Goal: Information Seeking & Learning: Check status

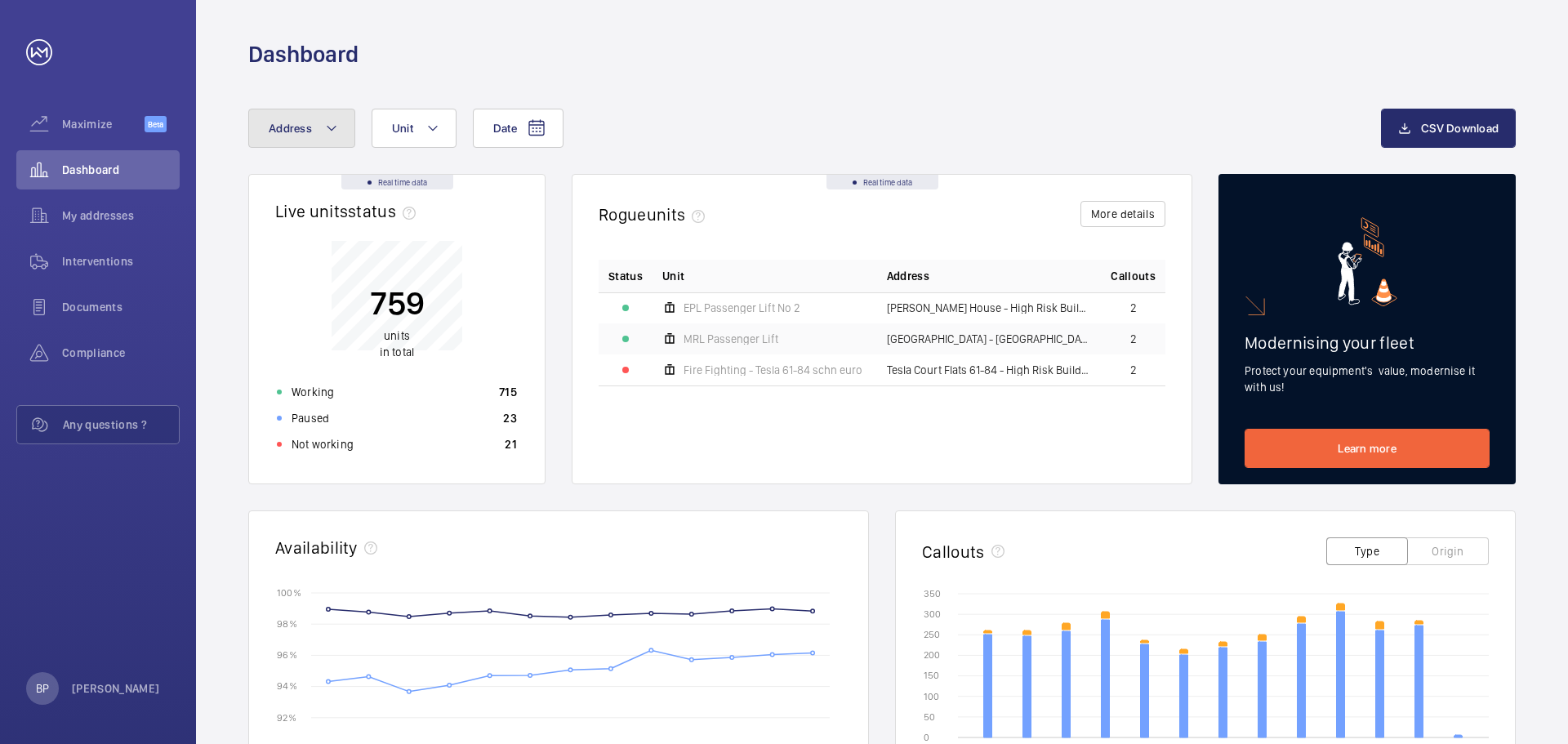
click at [333, 126] on mat-icon at bounding box center [332, 128] width 13 height 19
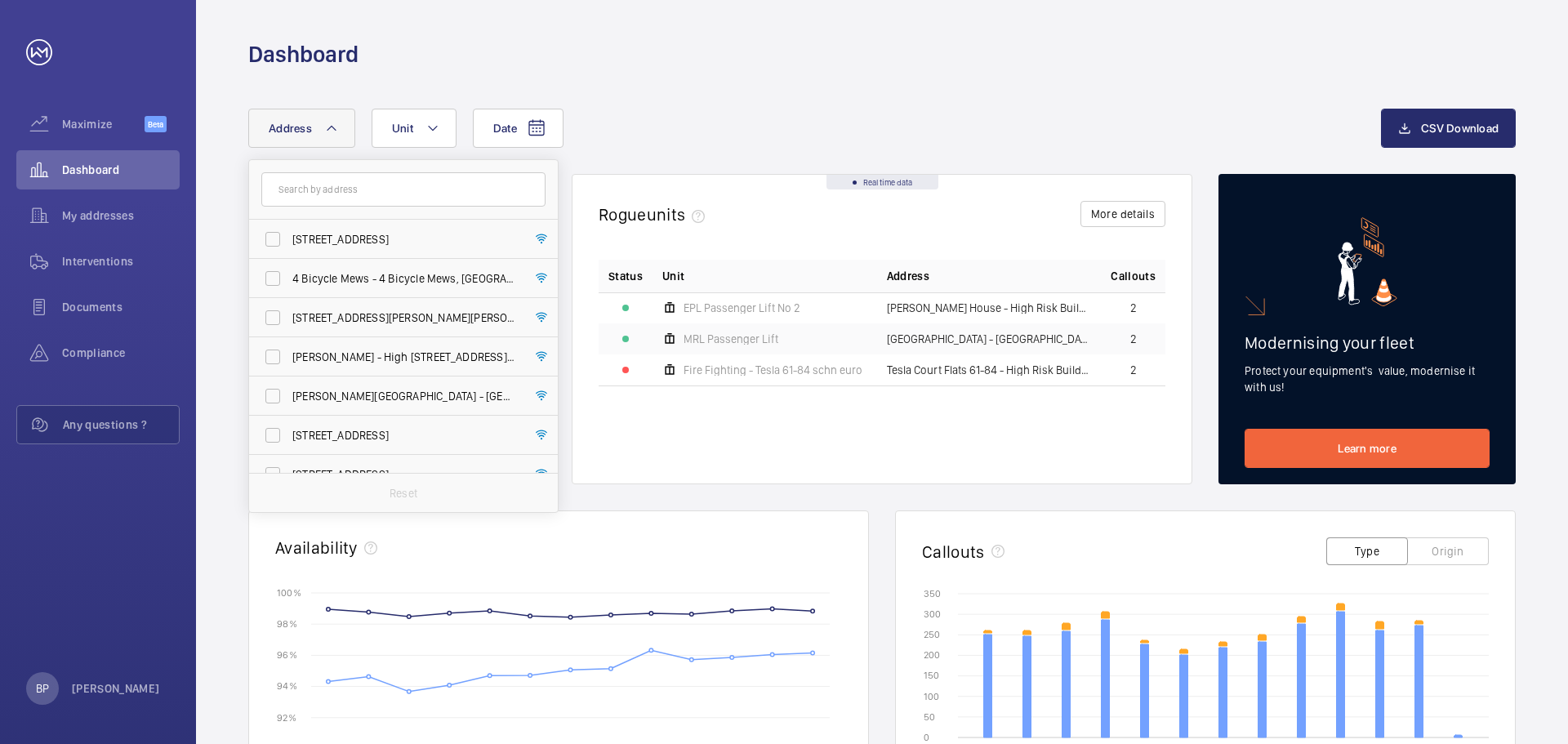
click at [350, 188] on input "text" at bounding box center [404, 189] width 285 height 35
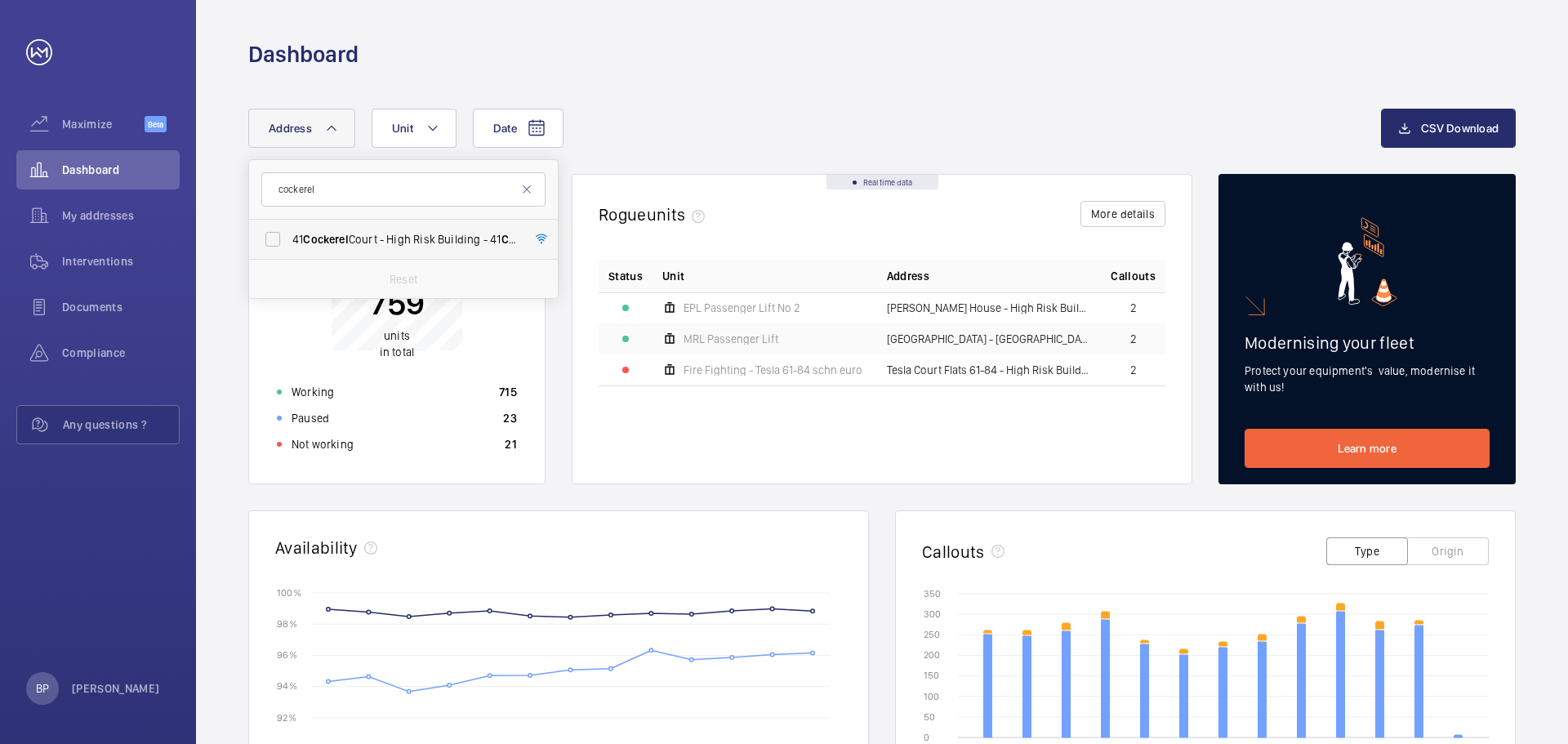
type input "cockerel"
click at [382, 232] on span "[STREET_ADDRESS]" at bounding box center [405, 238] width 225 height 16
click at [289, 232] on input "[STREET_ADDRESS]" at bounding box center [273, 239] width 33 height 33
checkbox input "true"
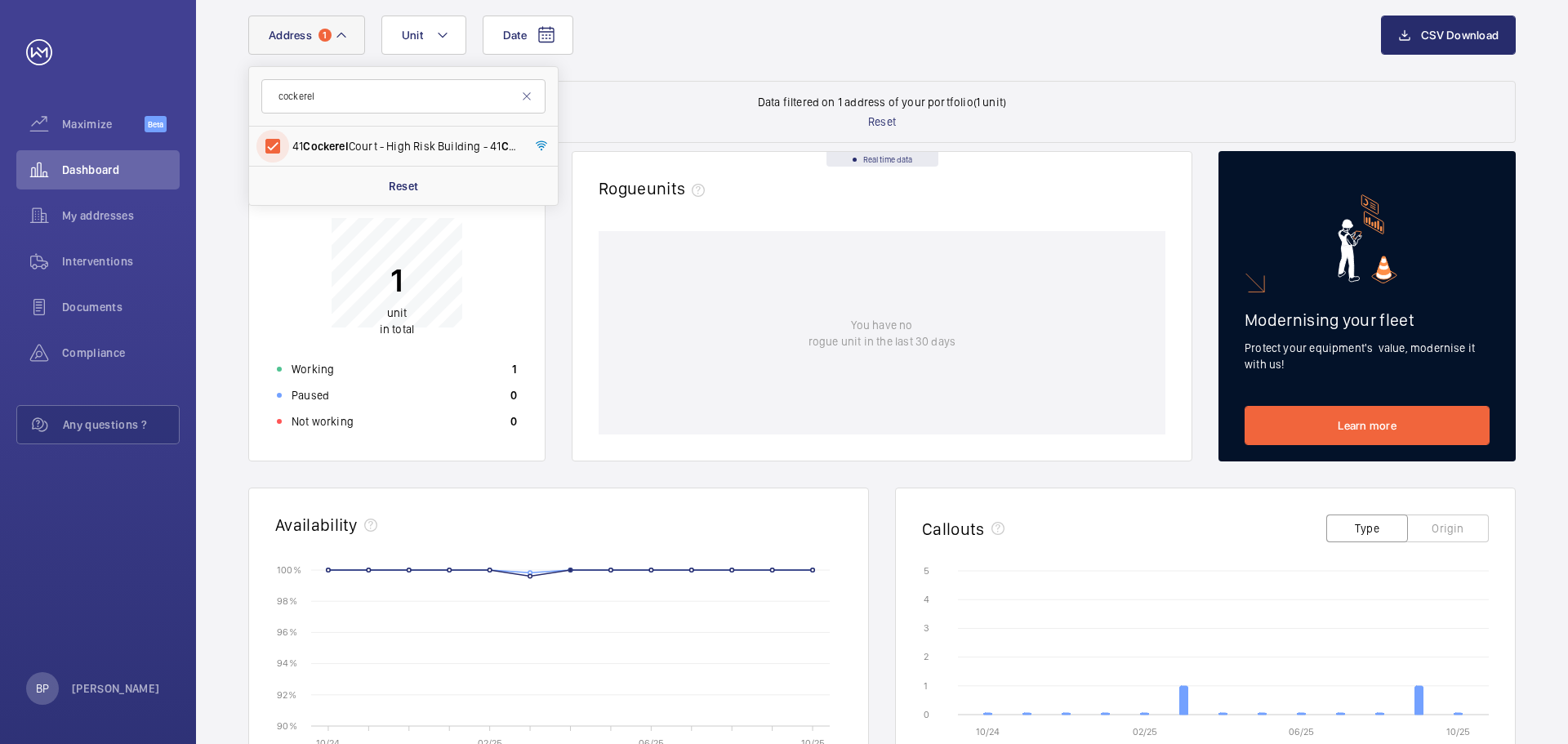
scroll to position [87, 0]
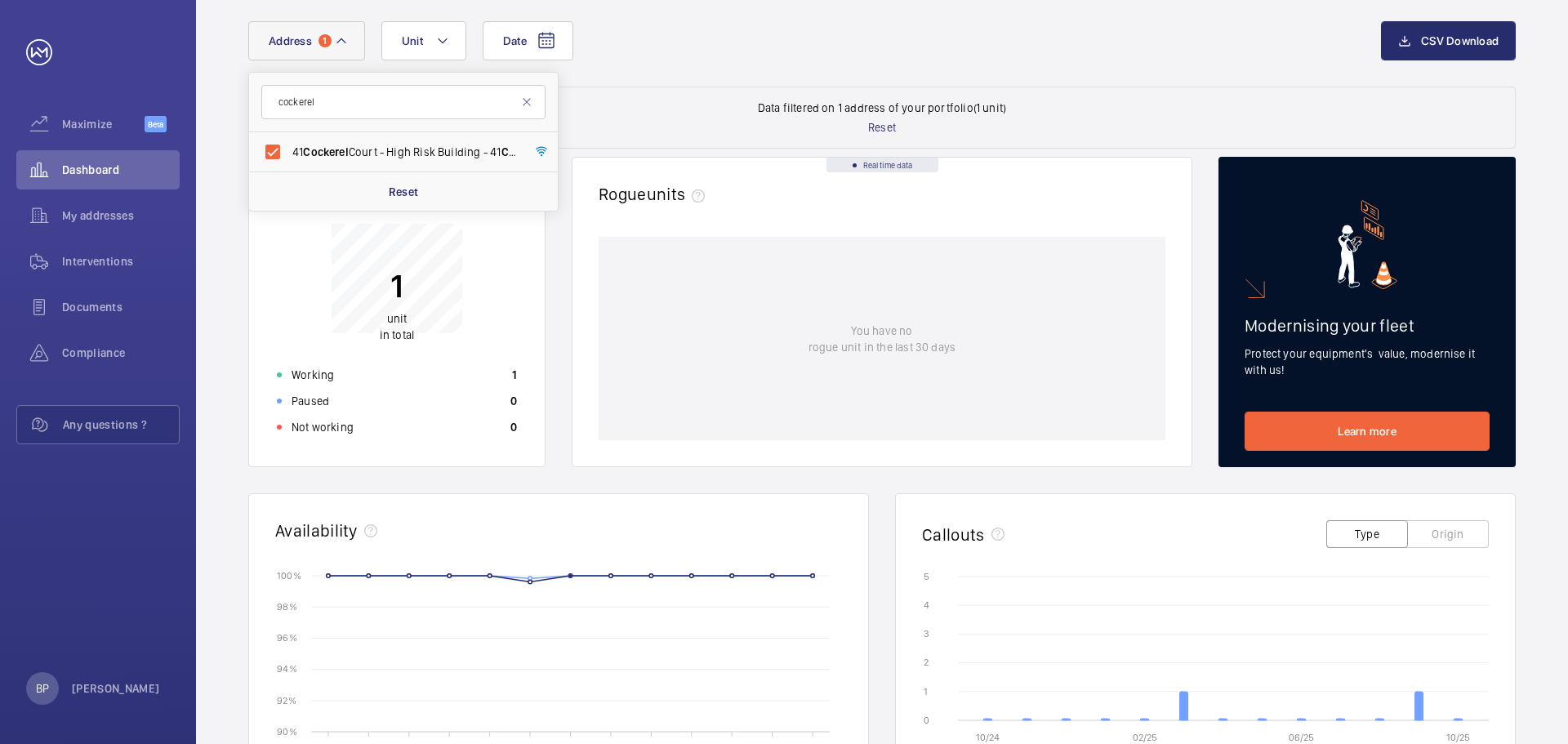
click at [413, 289] on p "1" at bounding box center [397, 285] width 35 height 40
click at [330, 377] on p "Working" at bounding box center [312, 374] width 42 height 16
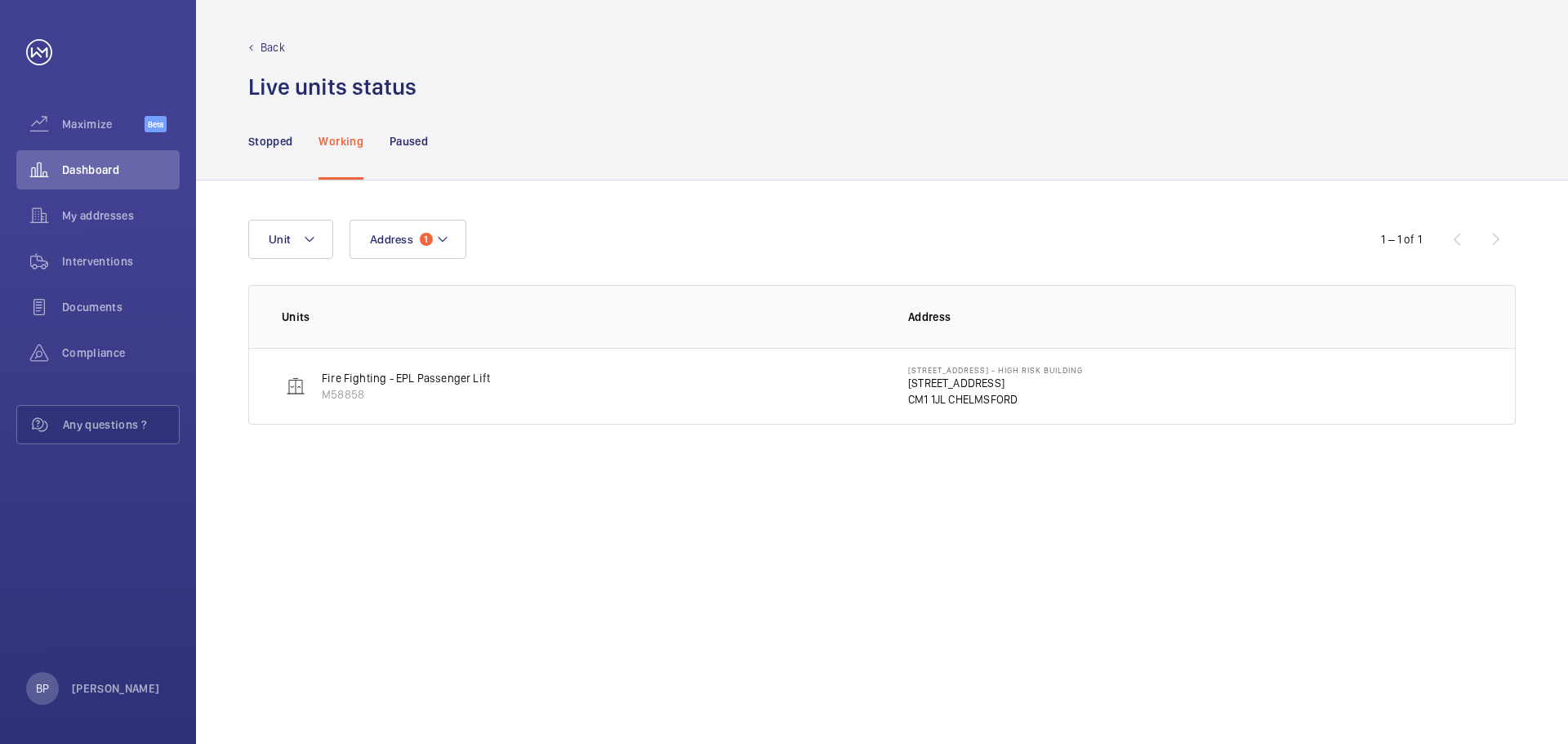
click at [911, 387] on p "[STREET_ADDRESS]" at bounding box center [996, 383] width 175 height 16
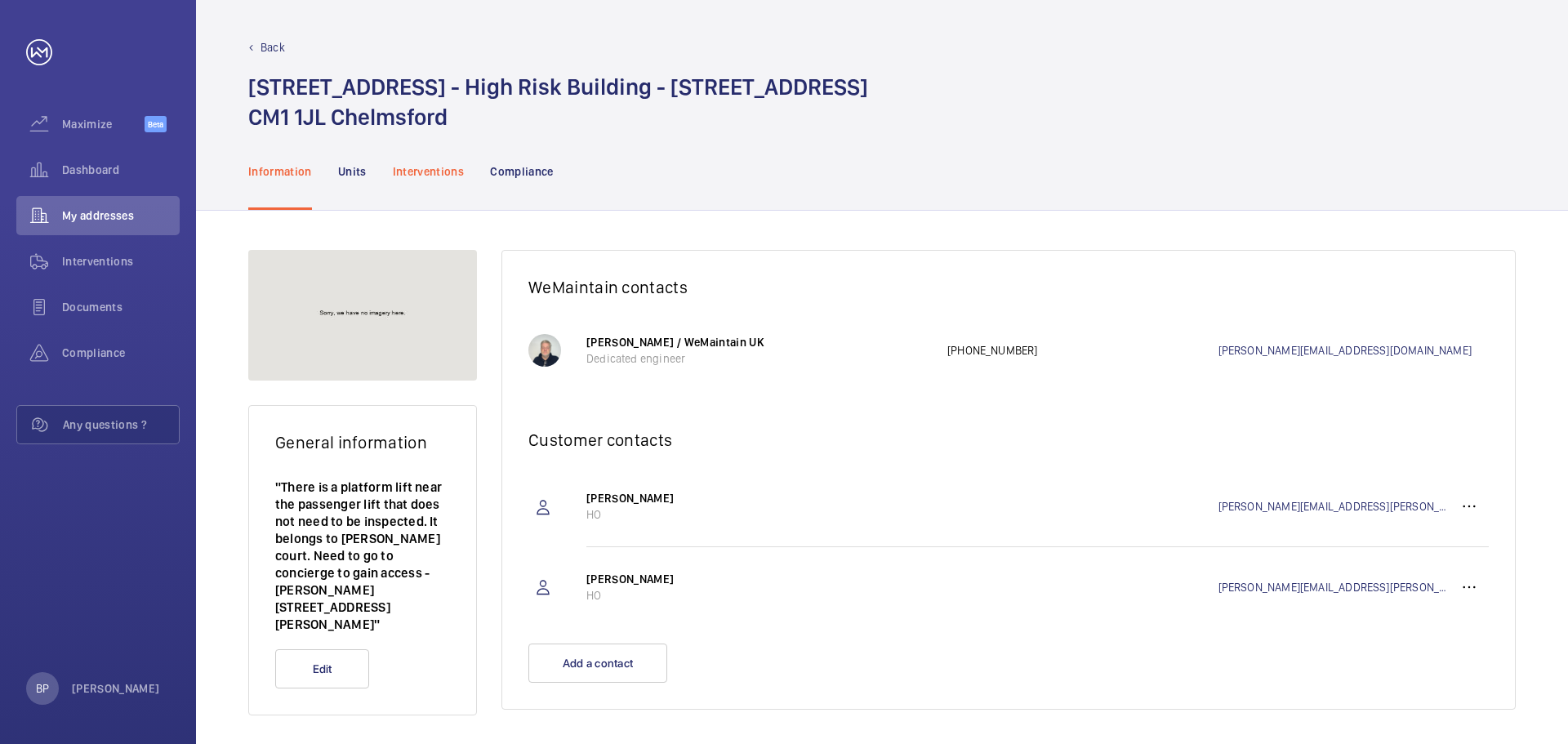
click at [405, 175] on p "Interventions" at bounding box center [429, 171] width 72 height 16
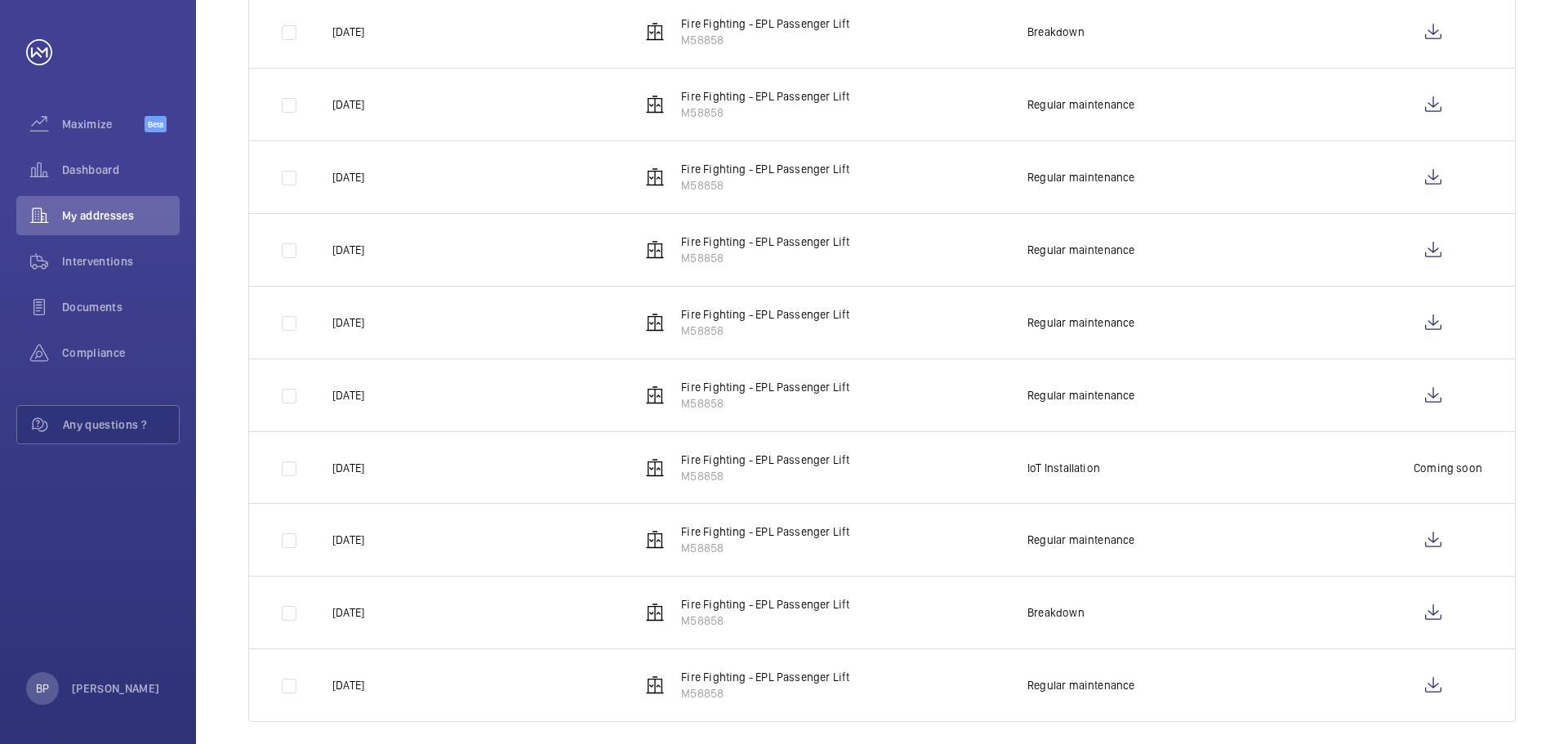
scroll to position [400, 0]
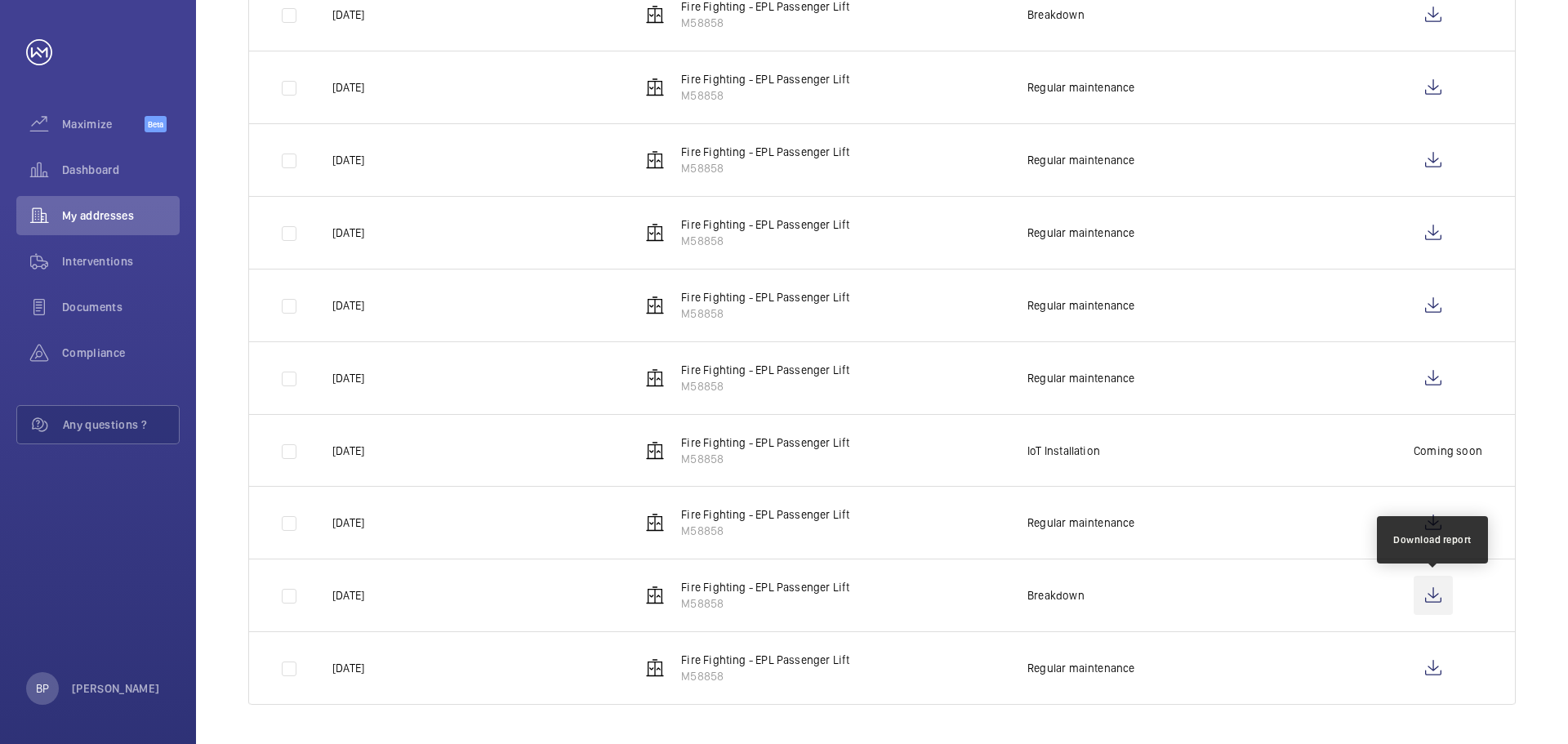
click at [1435, 588] on wm-front-icon-button at bounding box center [1432, 595] width 39 height 39
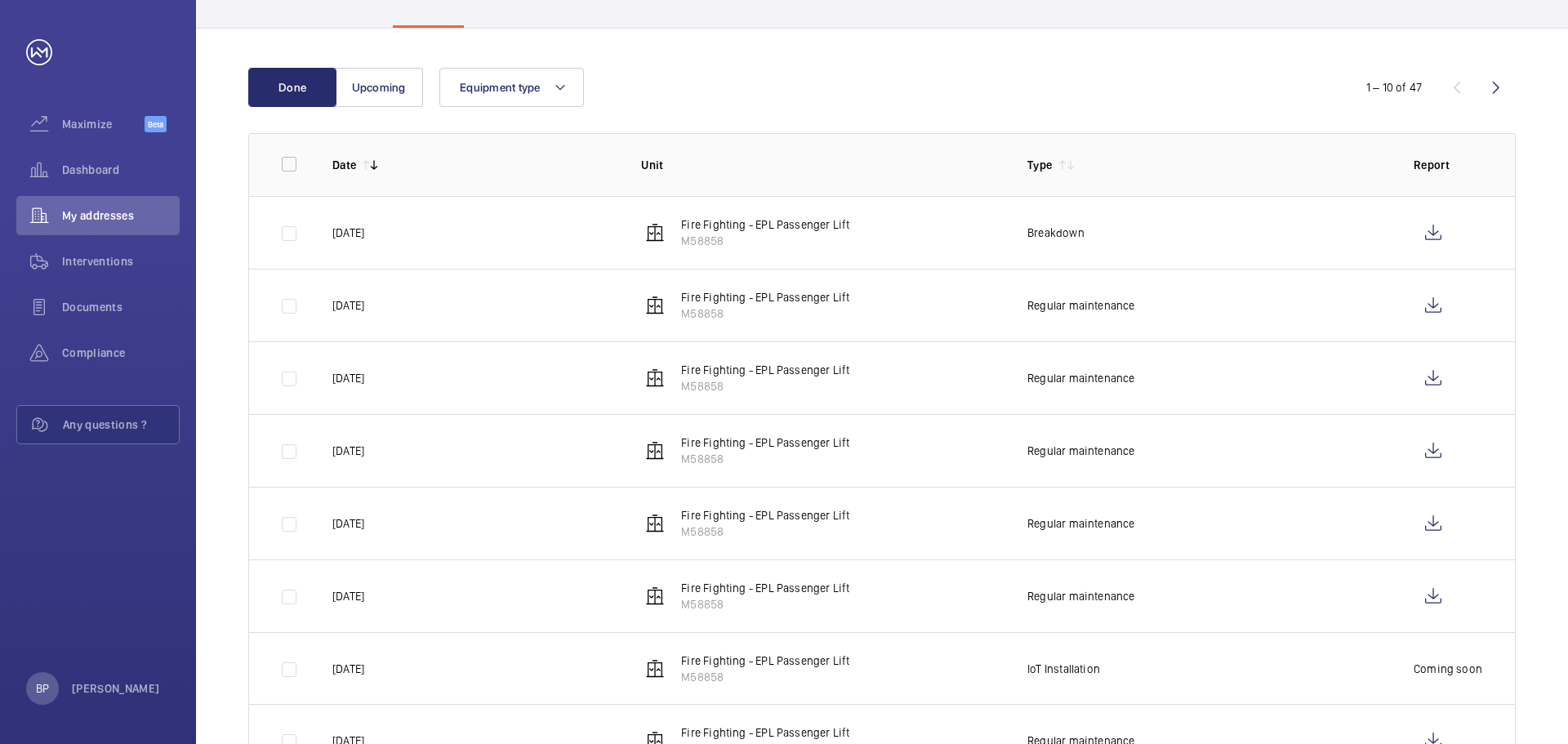
scroll to position [0, 0]
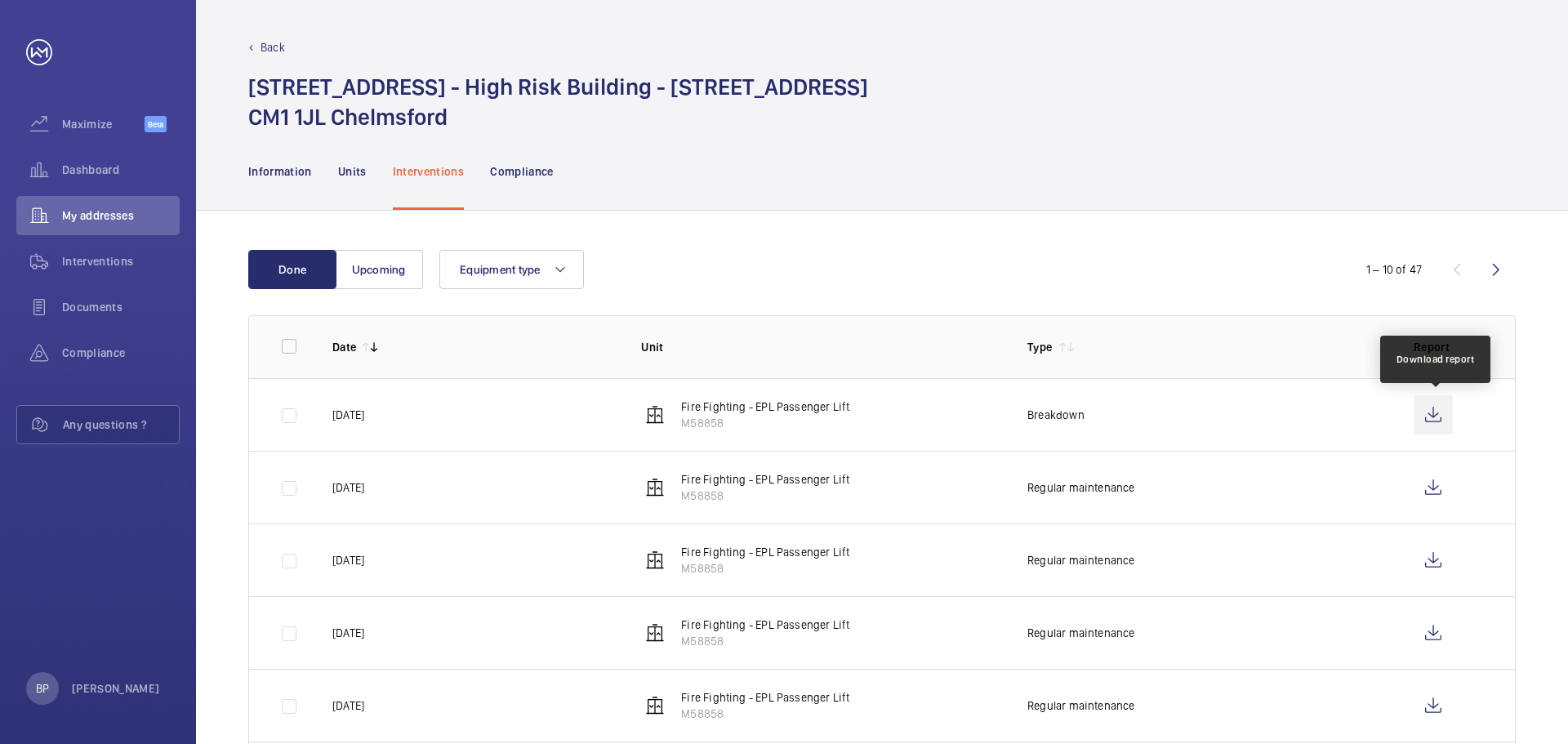
click at [1431, 409] on wm-front-icon-button at bounding box center [1432, 414] width 39 height 39
click at [255, 46] on div "Back" at bounding box center [882, 47] width 1267 height 16
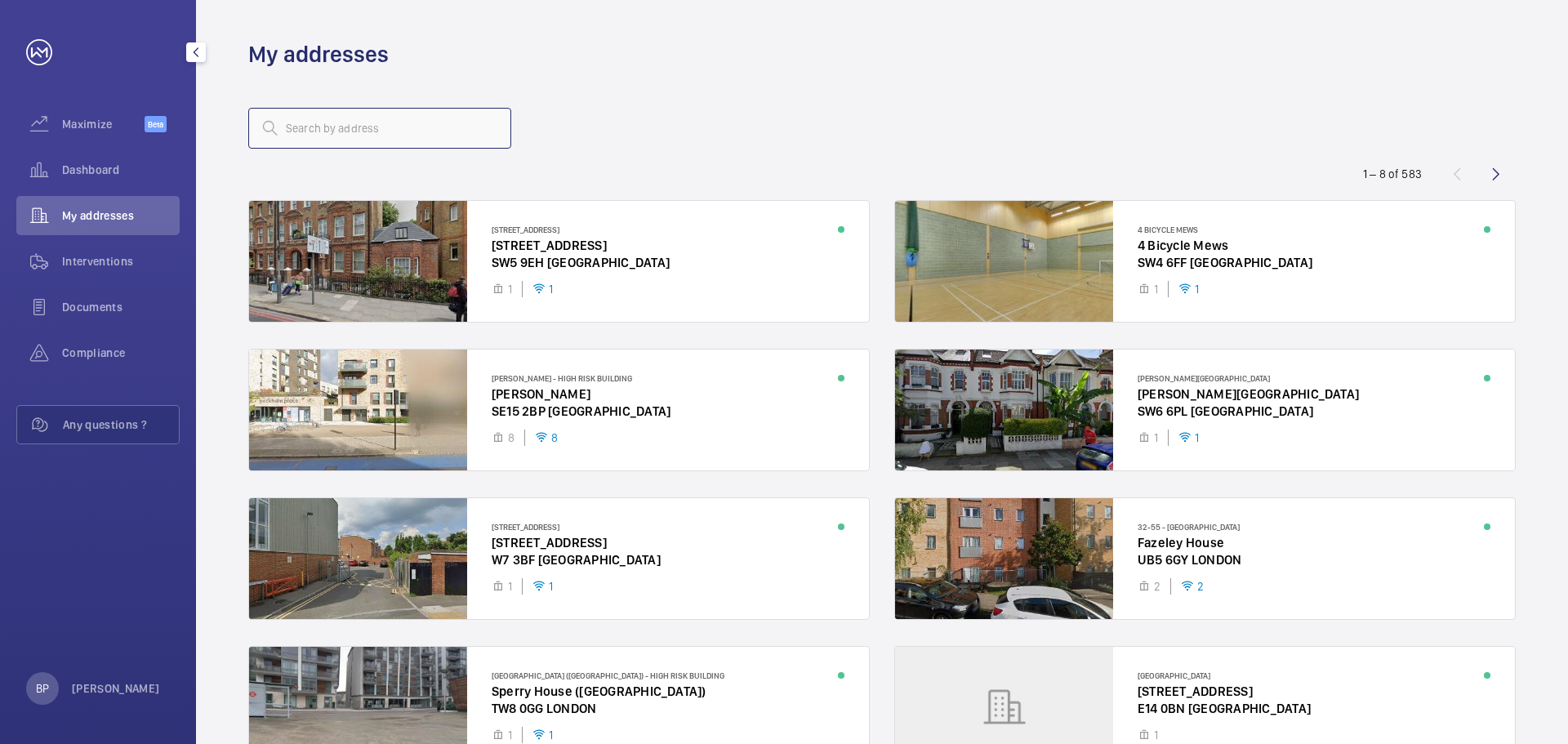
click at [307, 136] on input "text" at bounding box center [380, 128] width 263 height 40
type input "clachar"
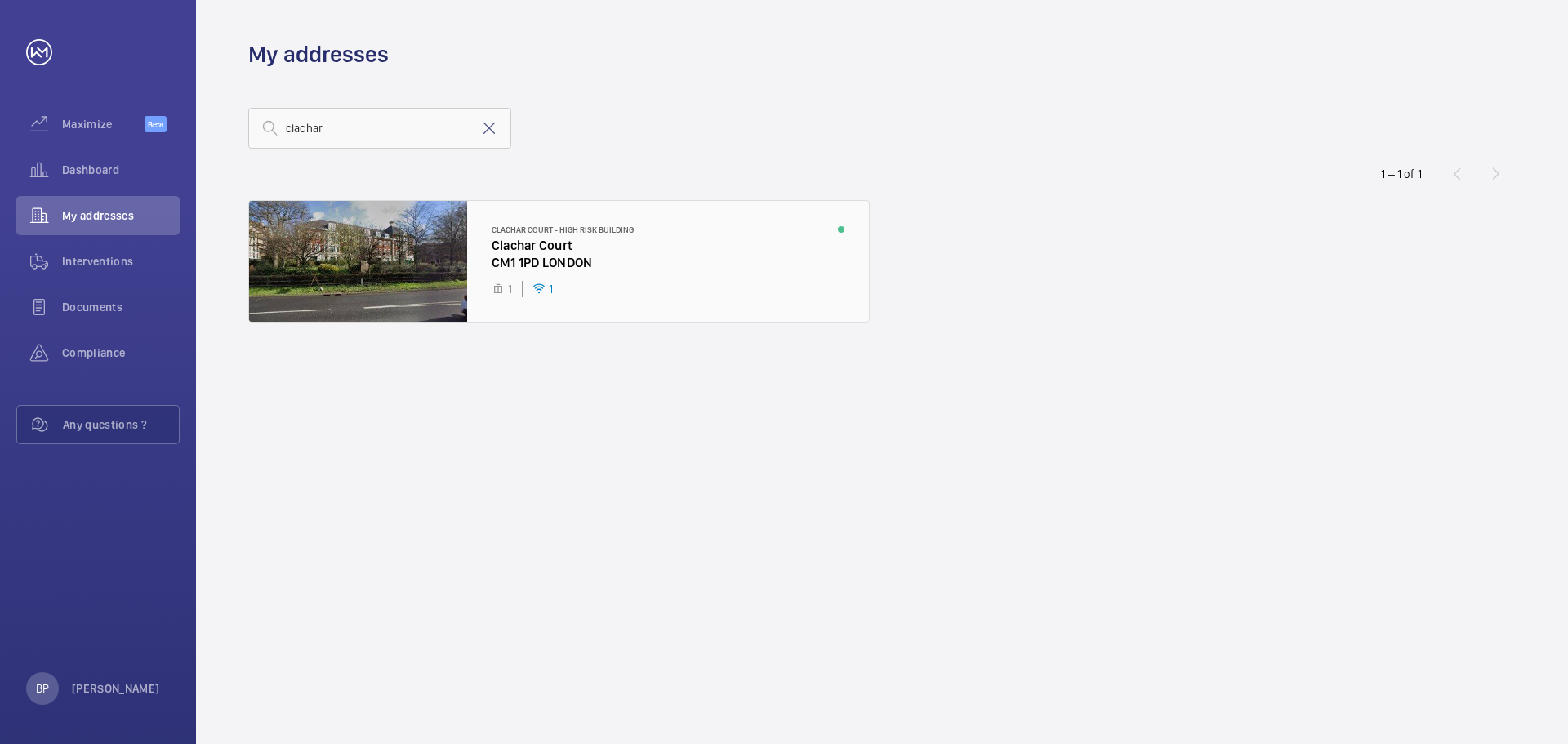
click at [572, 247] on div at bounding box center [559, 261] width 620 height 121
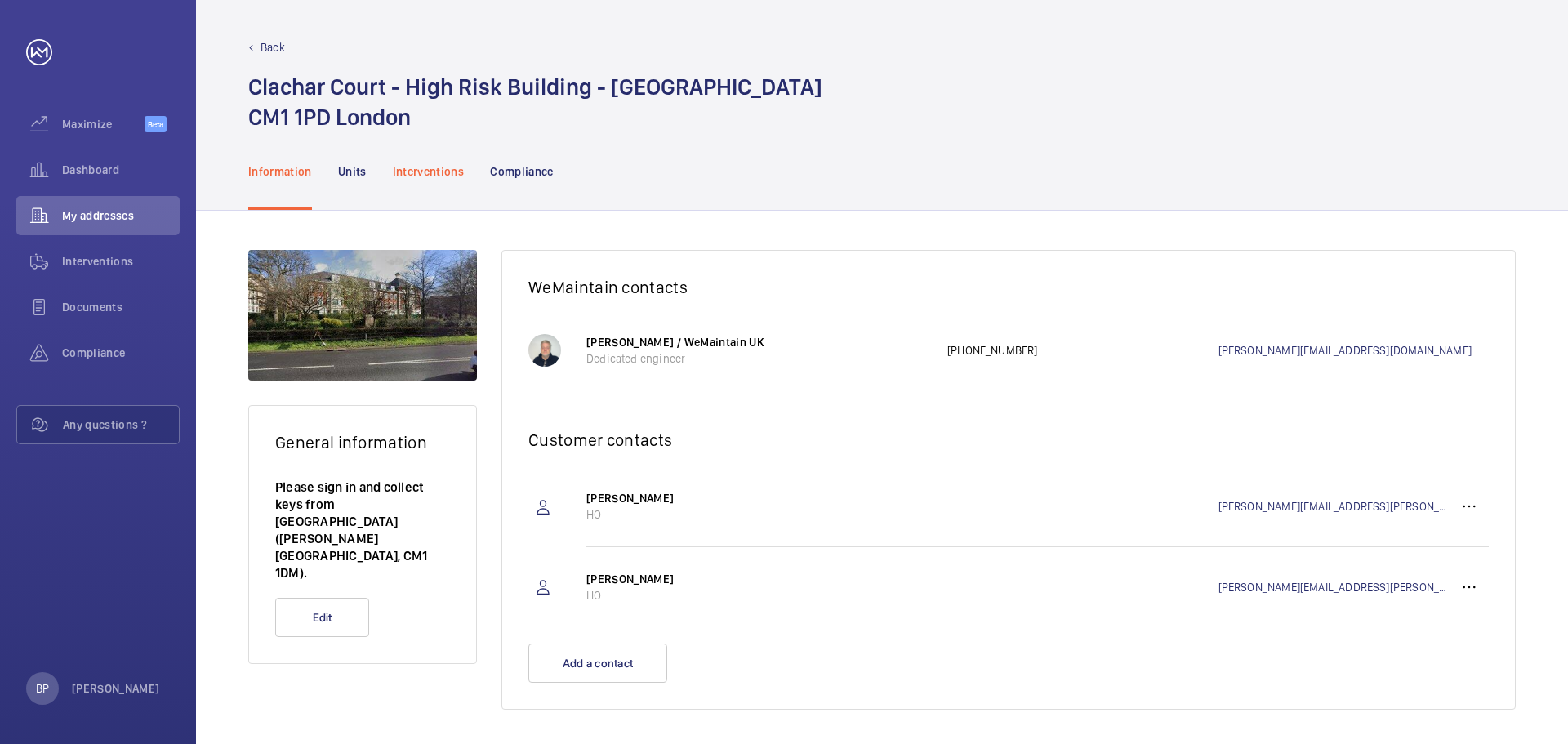
click at [436, 169] on p "Interventions" at bounding box center [429, 171] width 72 height 16
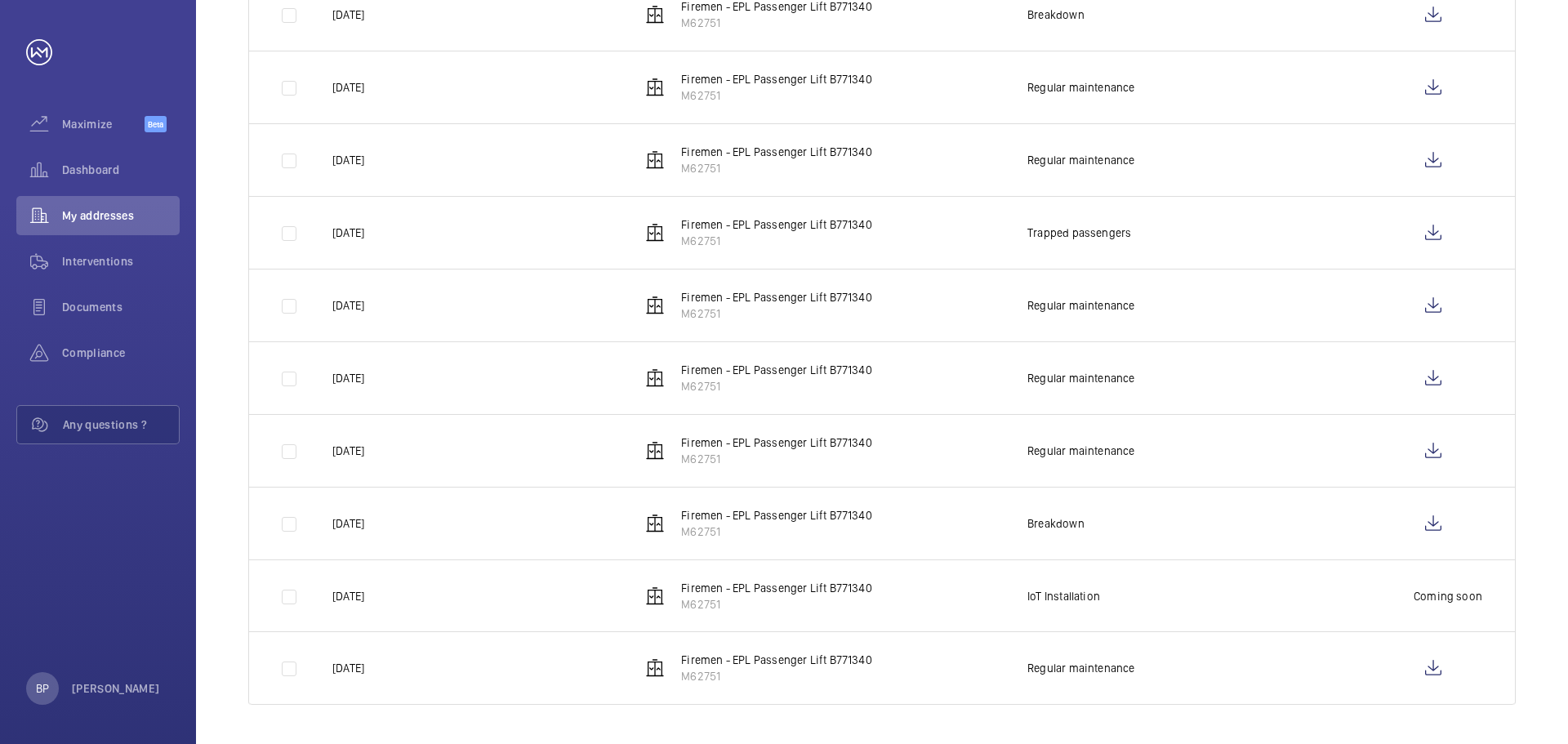
scroll to position [182, 0]
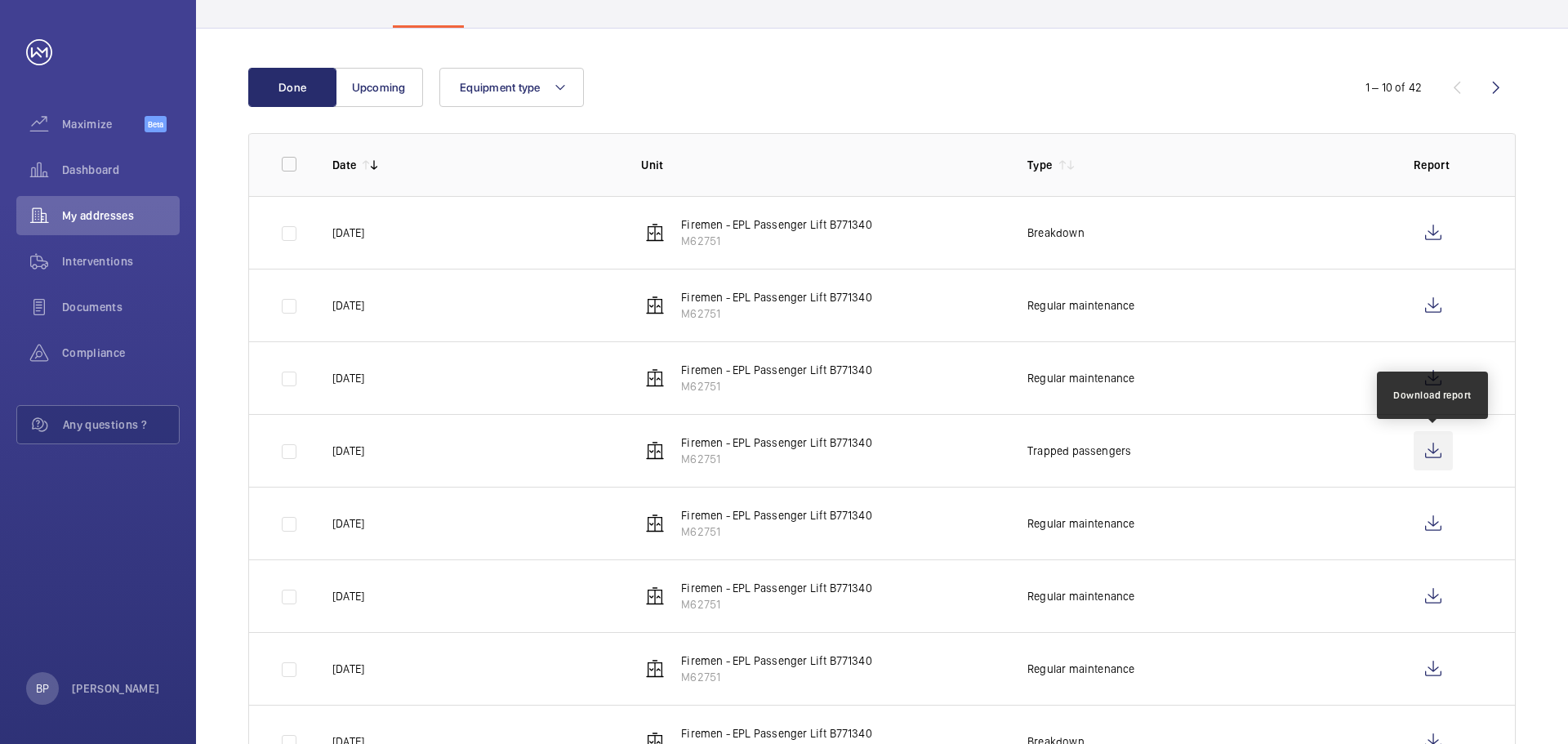
click at [1432, 448] on wm-front-icon-button at bounding box center [1432, 451] width 39 height 39
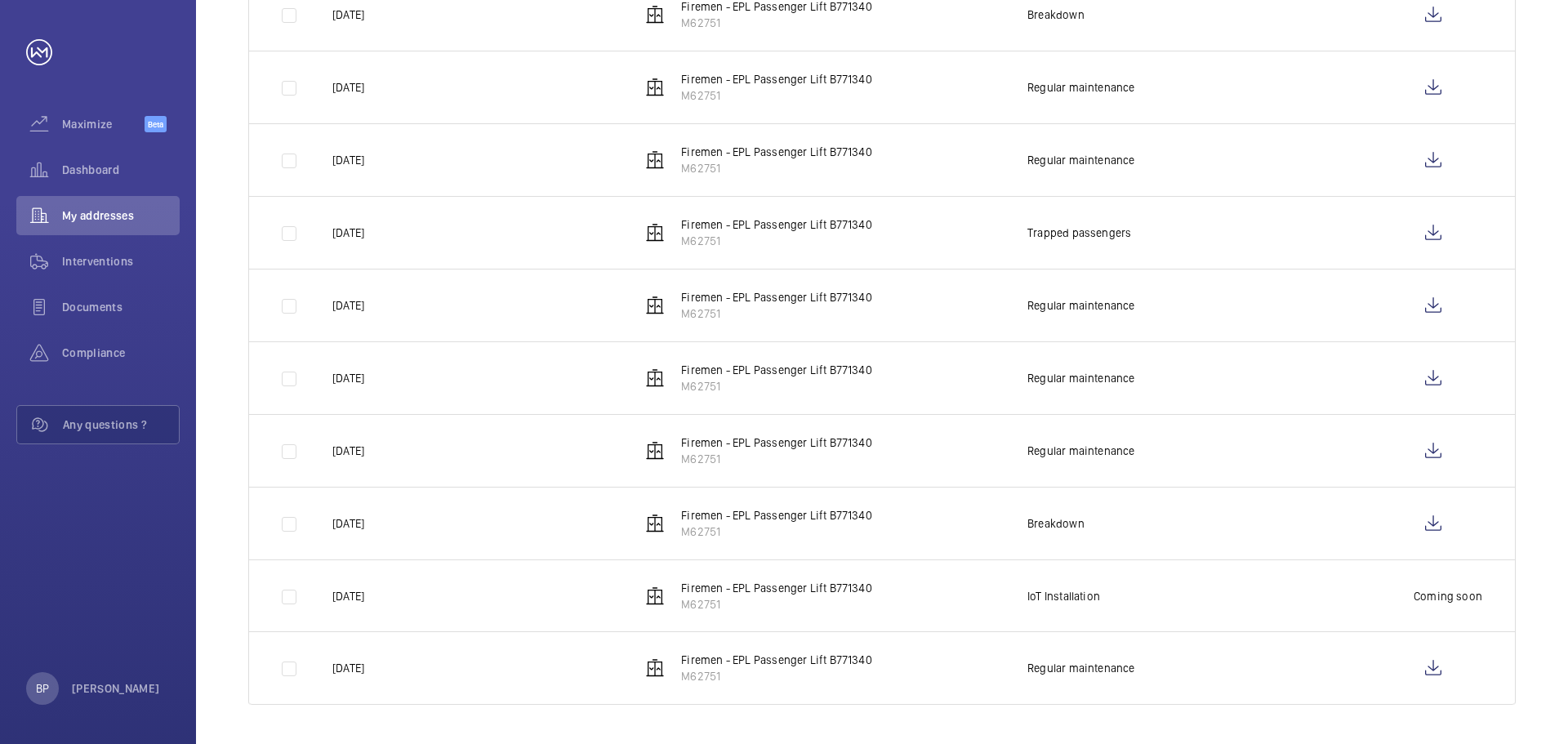
scroll to position [0, 0]
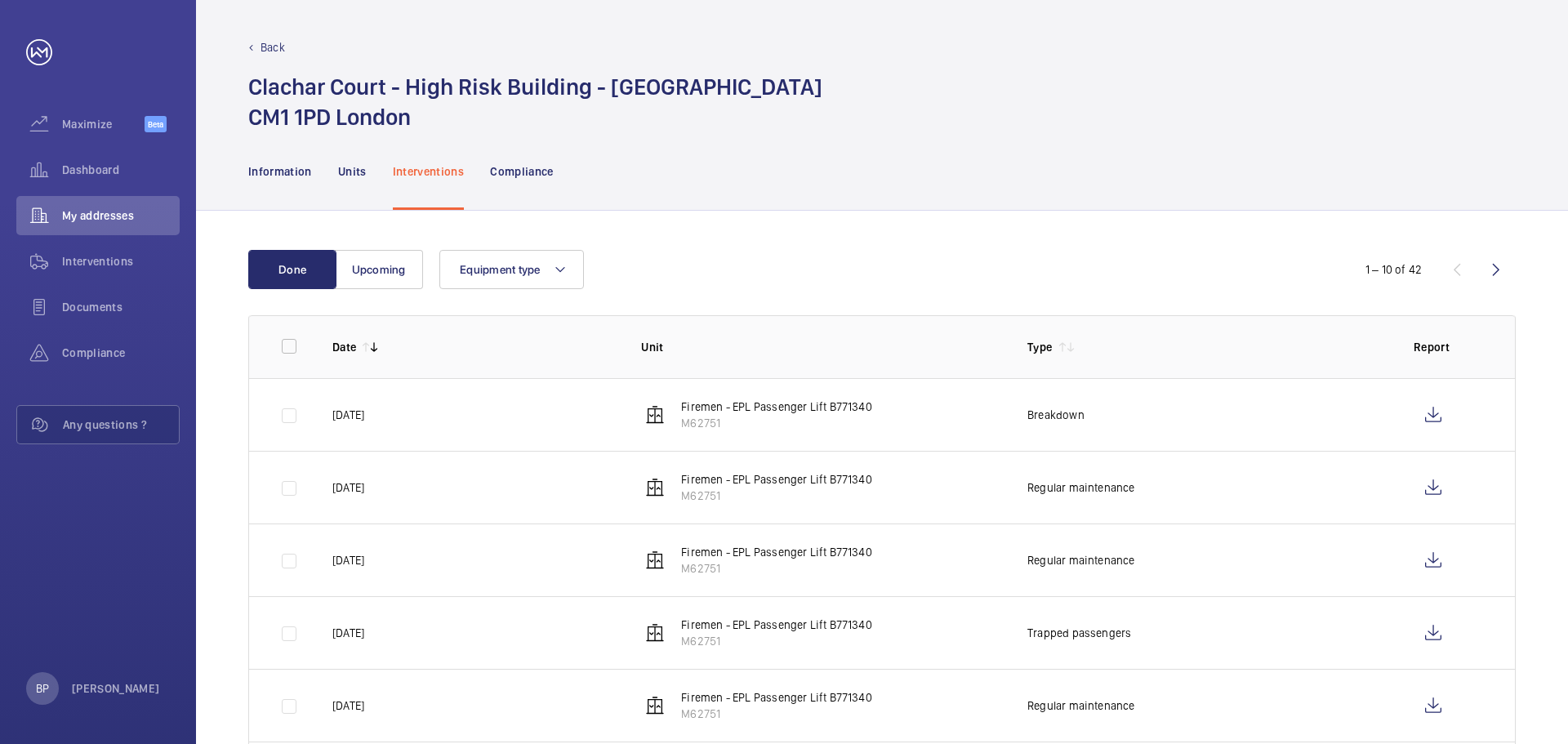
click at [402, 171] on p "Interventions" at bounding box center [429, 171] width 72 height 16
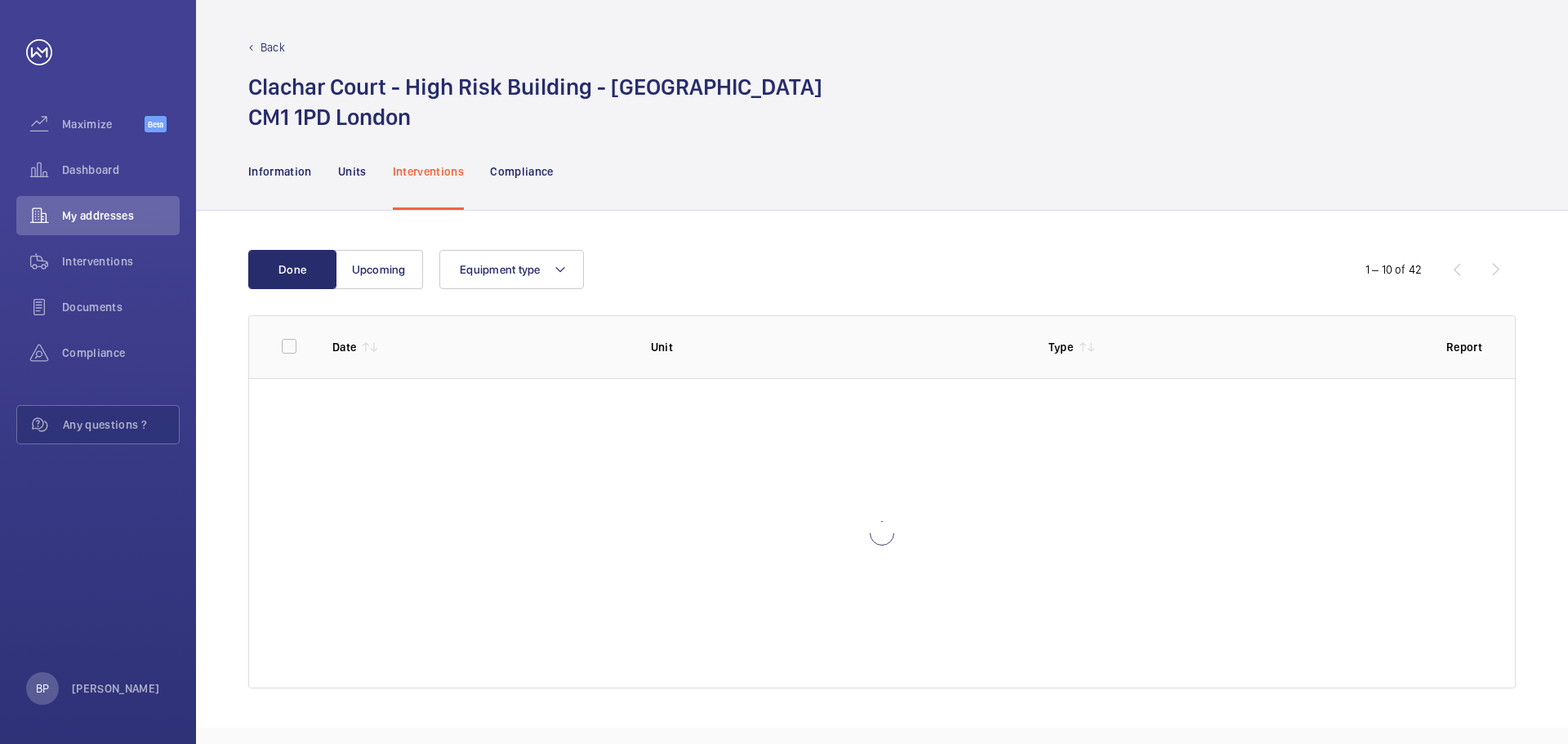
click at [255, 54] on div "Back Clachar Court - High Risk [STREET_ADDRESS]" at bounding box center [882, 86] width 1267 height 93
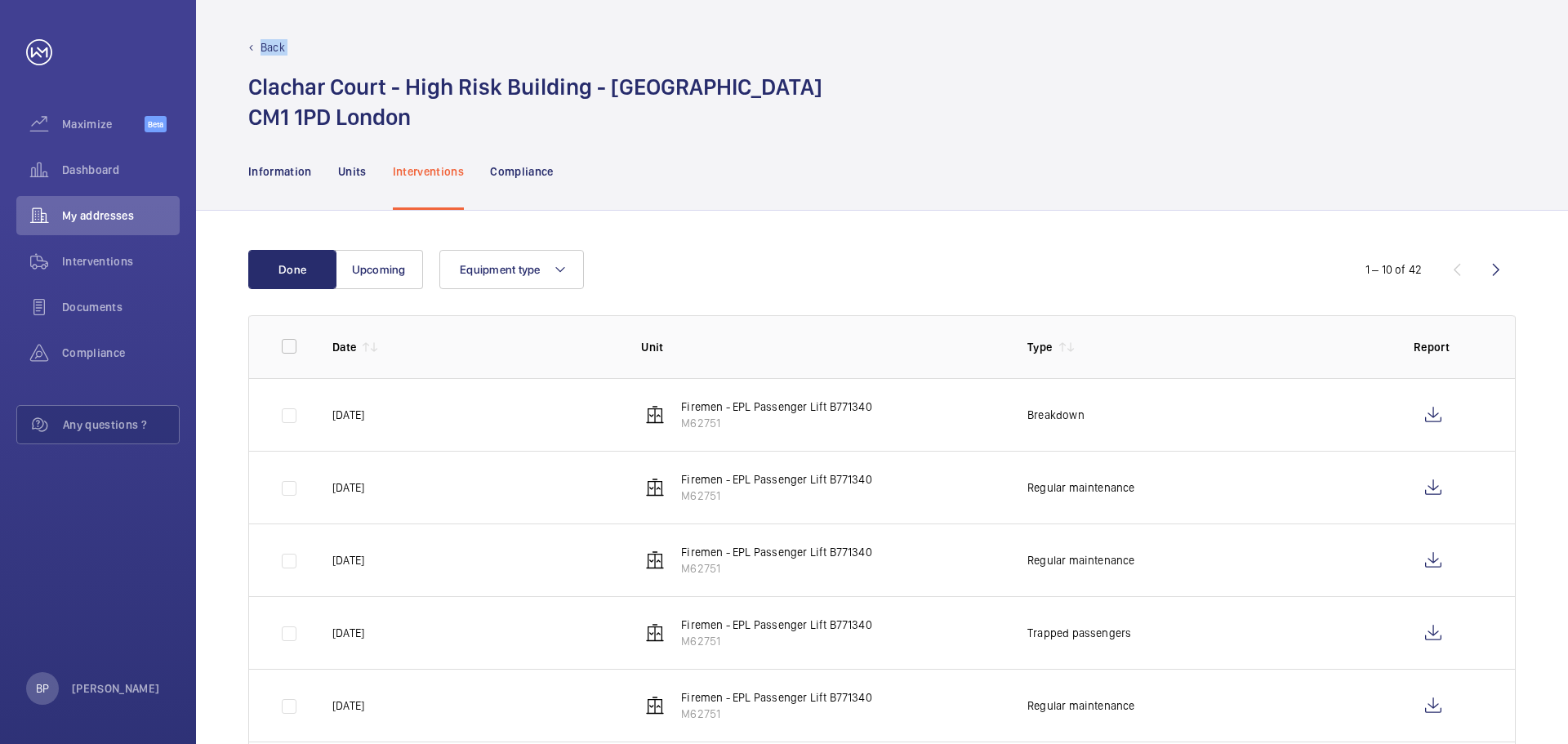
click at [254, 36] on div "Back Clachar Court - High Risk [STREET_ADDRESS]" at bounding box center [882, 66] width 1372 height 133
click at [257, 48] on div "Back" at bounding box center [882, 47] width 1267 height 16
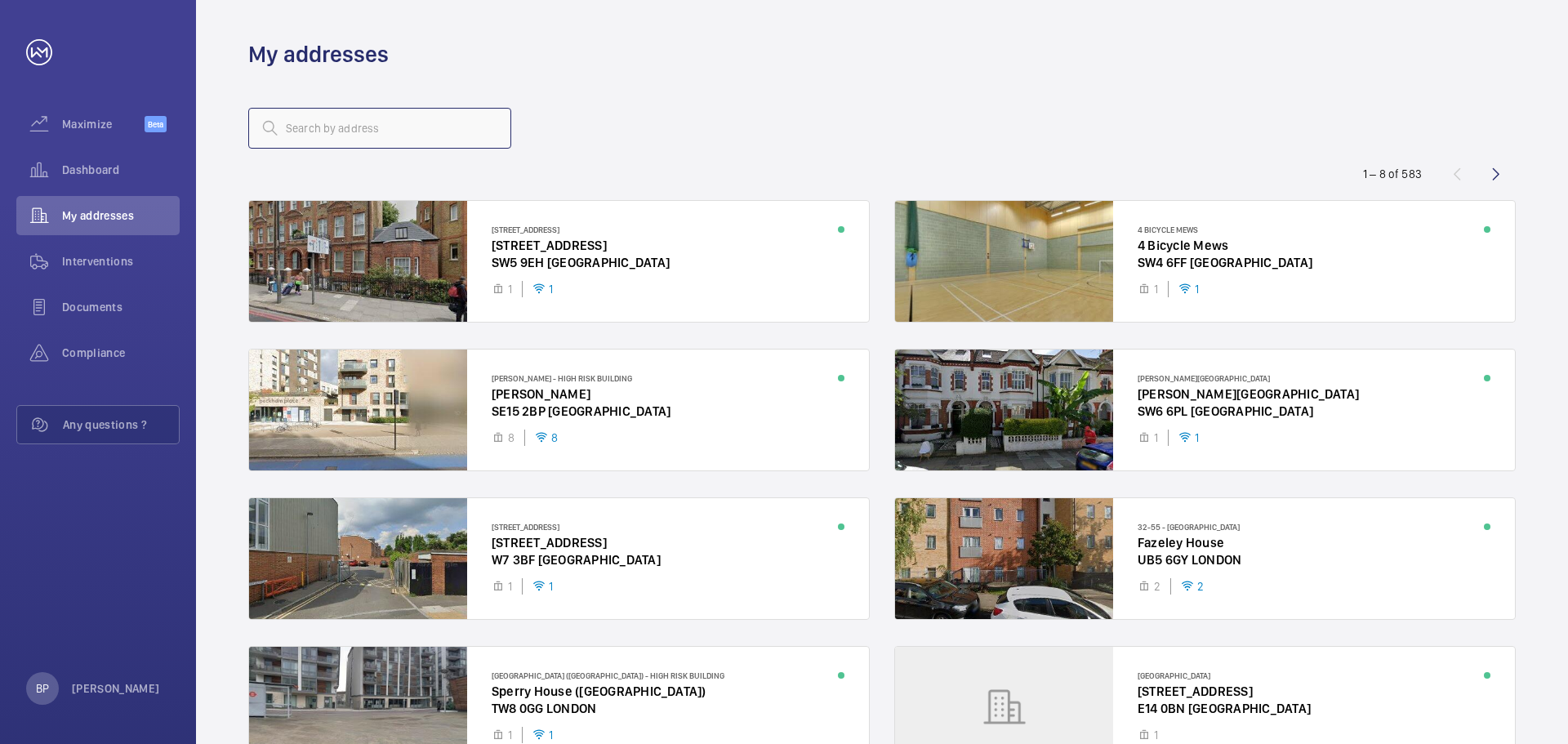
click at [377, 136] on input "text" at bounding box center [380, 128] width 263 height 40
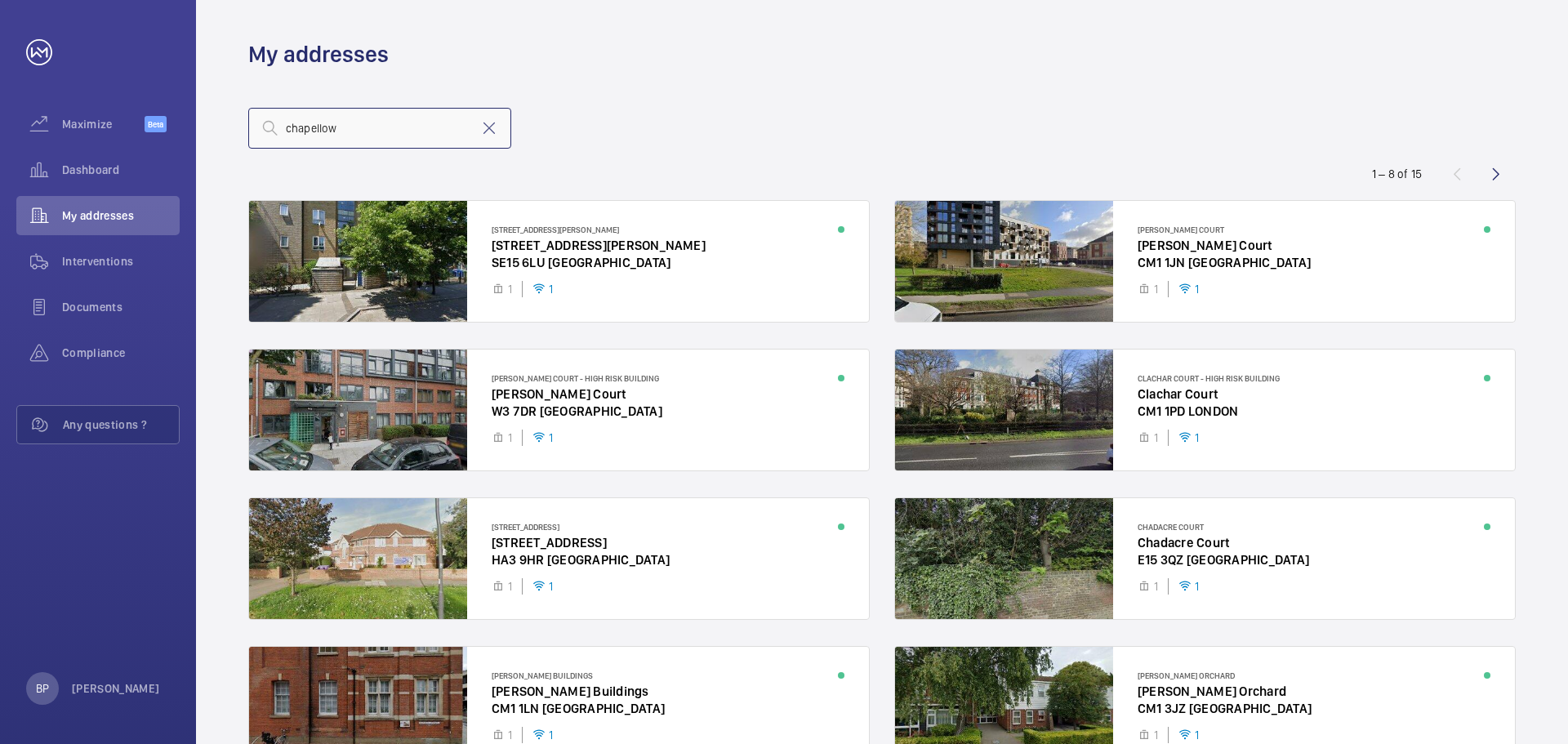
click at [312, 128] on input "chapellow" at bounding box center [380, 128] width 263 height 40
type input "[PERSON_NAME]"
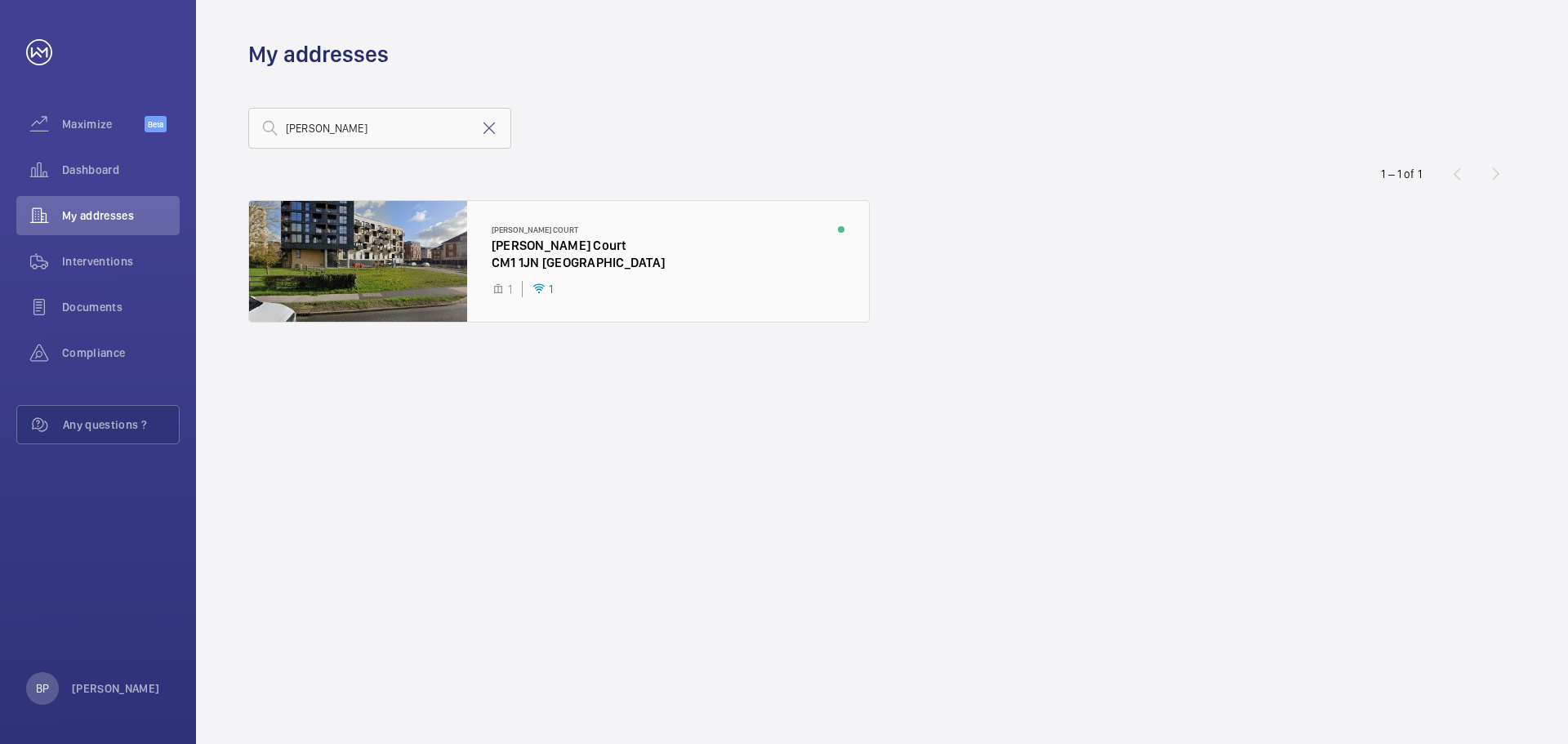
click at [583, 253] on div at bounding box center [559, 261] width 620 height 121
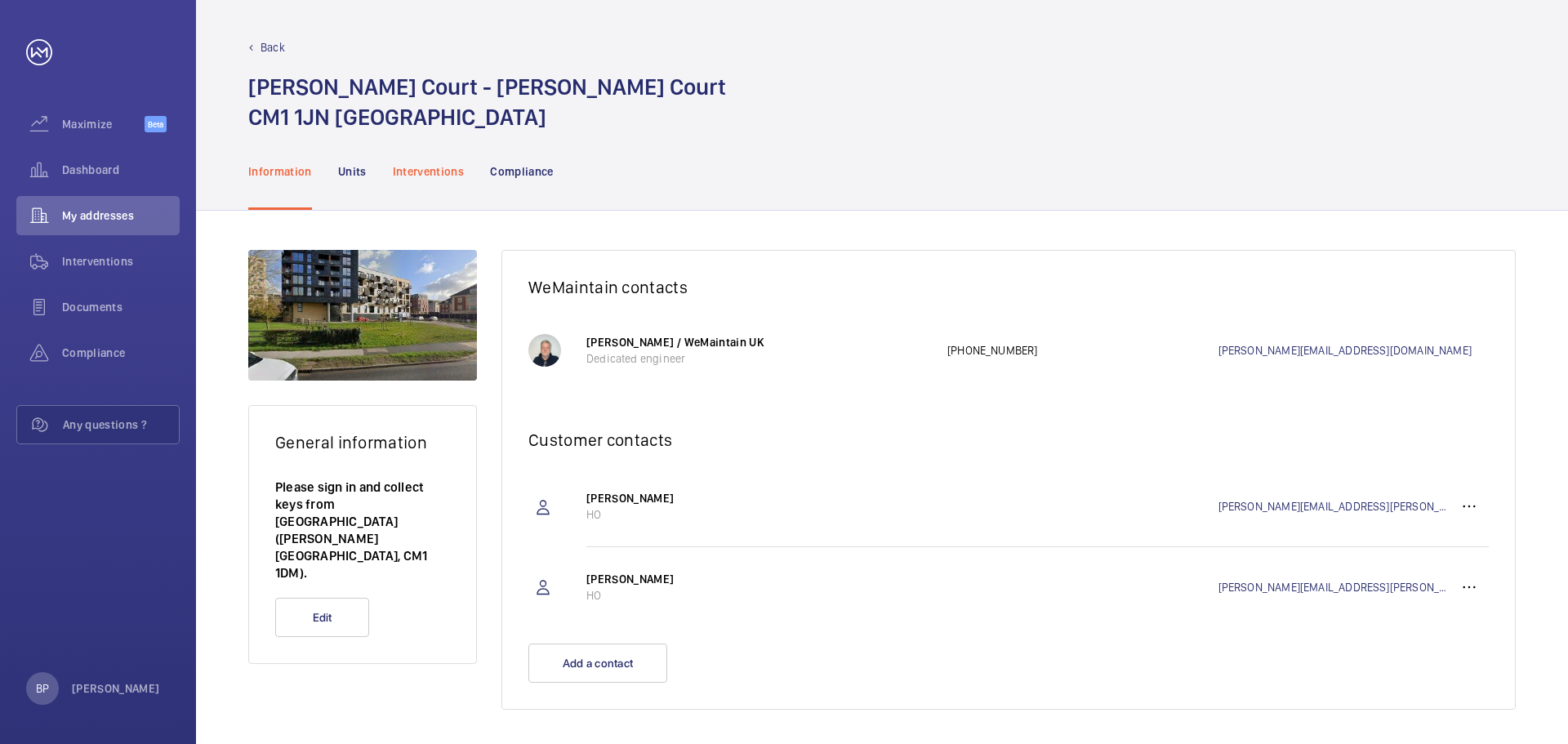
click at [456, 163] on p "Interventions" at bounding box center [429, 171] width 72 height 16
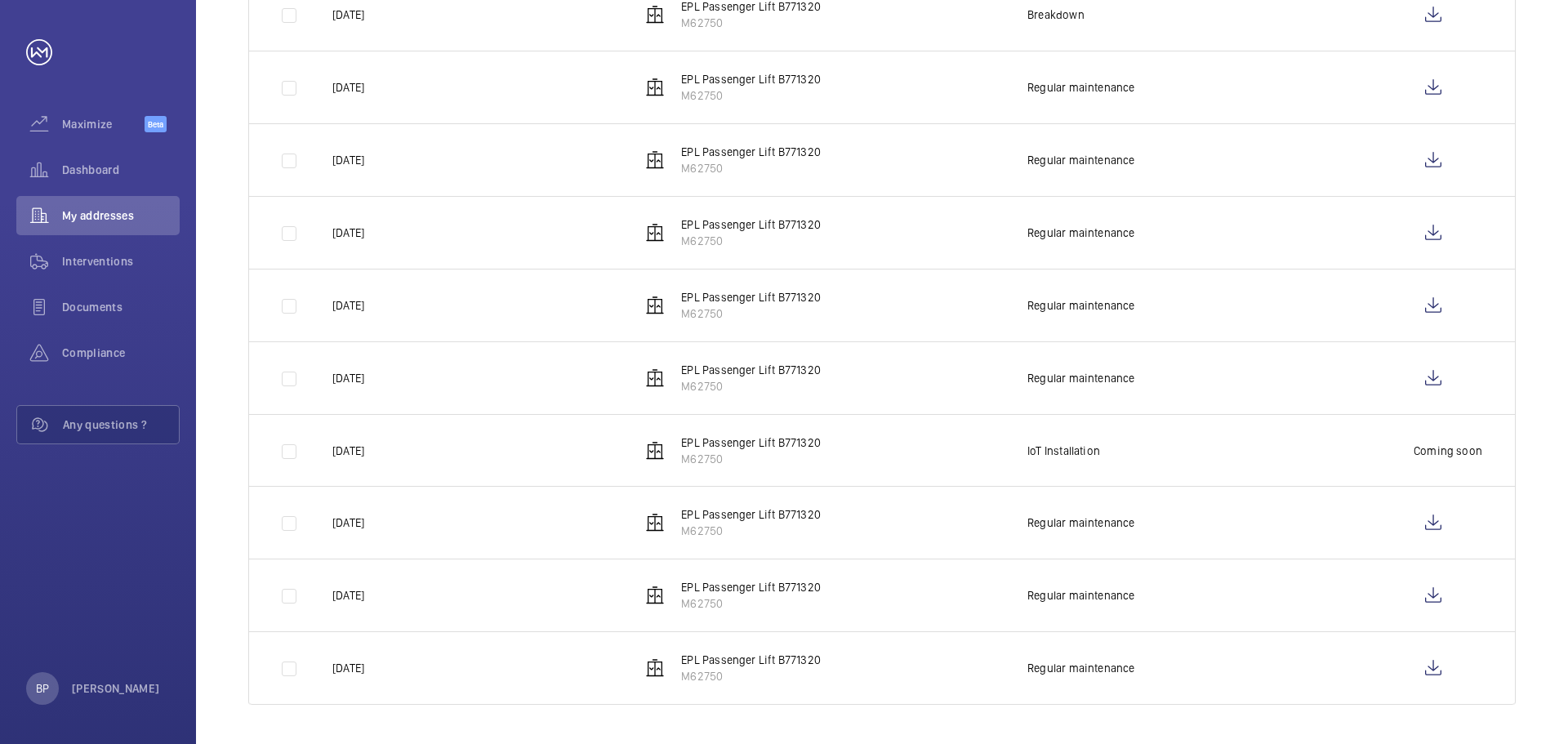
scroll to position [182, 0]
